Goal: Task Accomplishment & Management: Use online tool/utility

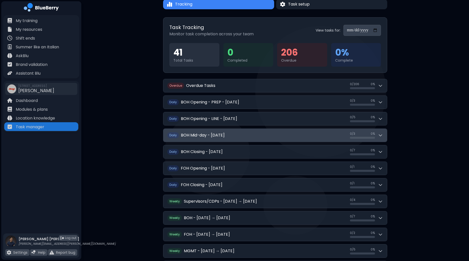
scroll to position [31, 0]
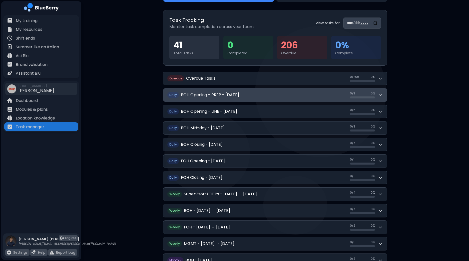
click at [380, 97] on div "0 / 3 0 / 3 0 %" at bounding box center [366, 94] width 33 height 7
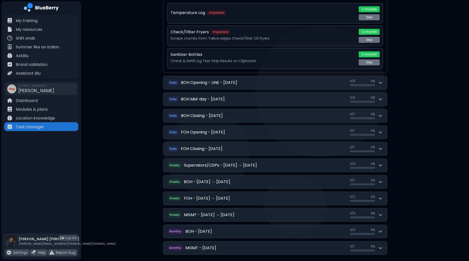
scroll to position [137, 0]
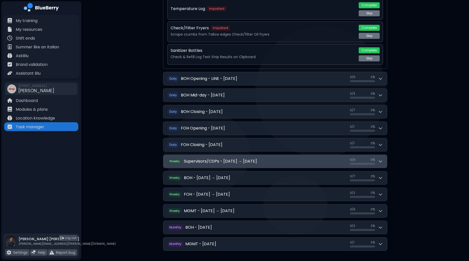
click at [383, 161] on icon at bounding box center [380, 161] width 5 height 5
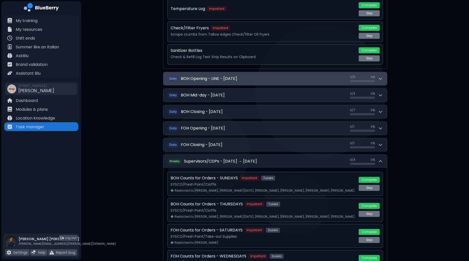
click at [237, 78] on h2 "BOH Opening - LINE - [DATE]" at bounding box center [209, 79] width 56 height 6
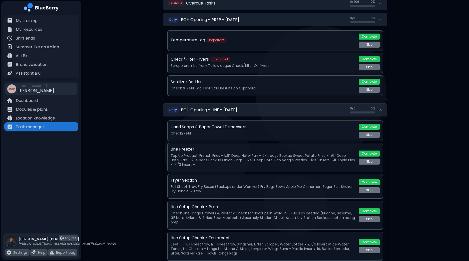
scroll to position [75, 0]
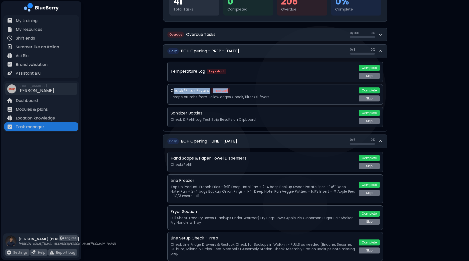
drag, startPoint x: 192, startPoint y: 91, endPoint x: 236, endPoint y: 91, distance: 43.8
click at [233, 91] on div "Check/Filter Fryers Important" at bounding box center [263, 91] width 185 height 6
click at [252, 95] on p "Scrape crumbs from Tallow edges Check/filter Oil fryers" at bounding box center [263, 97] width 185 height 5
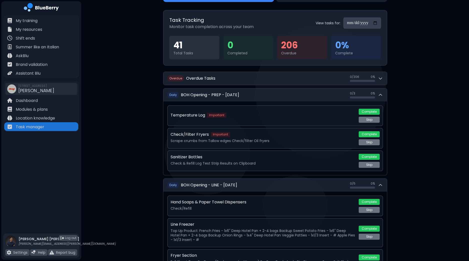
scroll to position [0, 0]
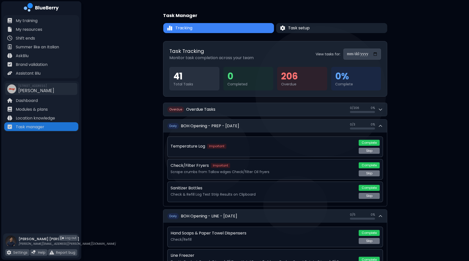
click at [204, 28] on button "Tracking" at bounding box center [218, 28] width 111 height 10
click at [316, 32] on button "Task setup" at bounding box center [331, 28] width 111 height 10
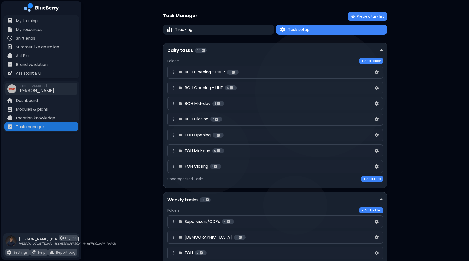
click at [284, 72] on div "BOH Opening - PREP 3" at bounding box center [272, 72] width 203 height 6
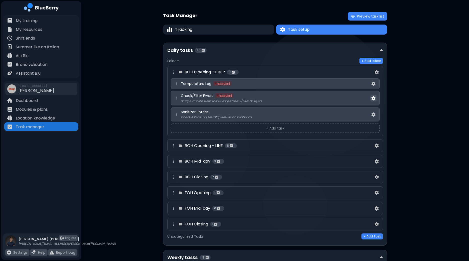
click at [374, 99] on img at bounding box center [373, 98] width 4 height 4
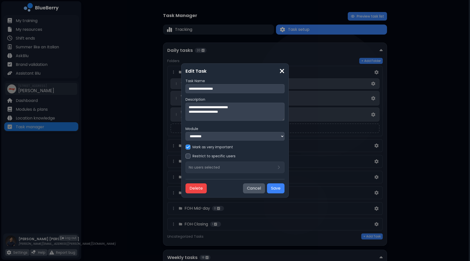
click at [266, 137] on select "**********" at bounding box center [235, 136] width 99 height 9
click at [406, 123] on div "**********" at bounding box center [235, 130] width 470 height 261
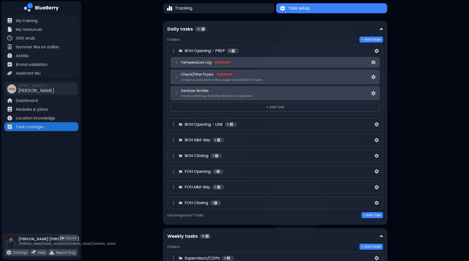
scroll to position [31, 0]
